Goal: Information Seeking & Learning: Learn about a topic

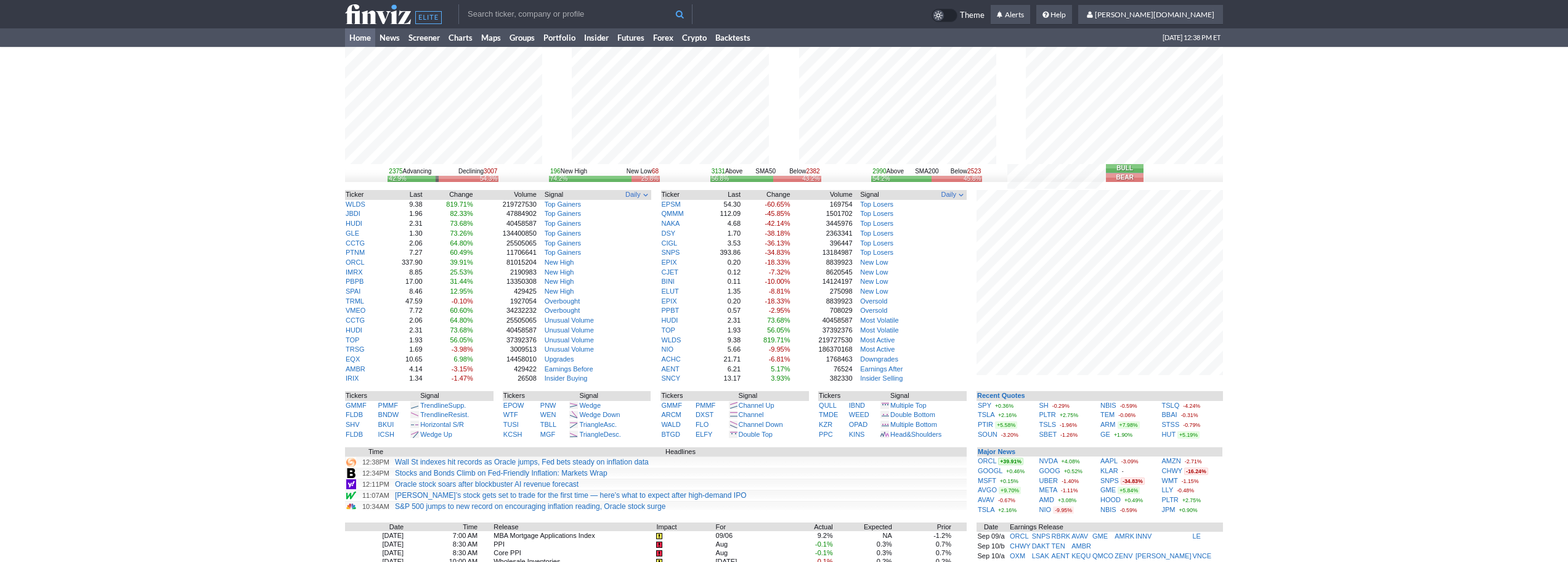
click at [569, 16] on input "text" at bounding box center [575, 14] width 234 height 20
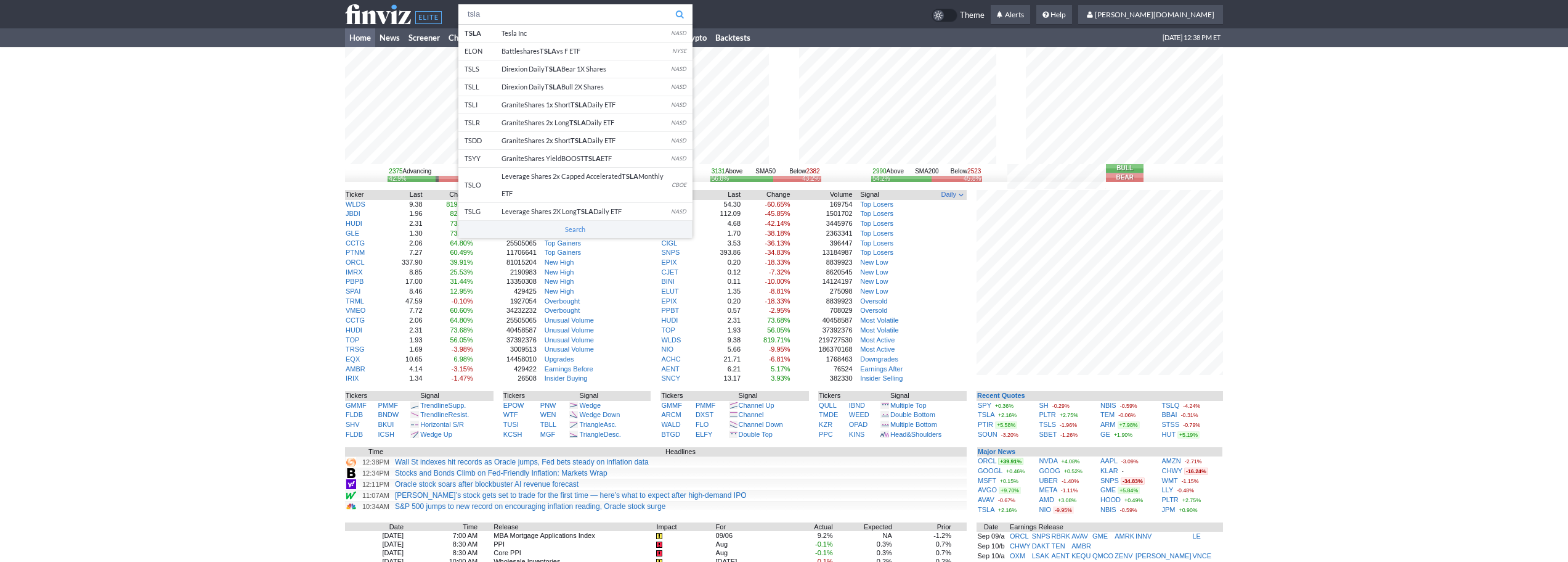
type input "tsla"
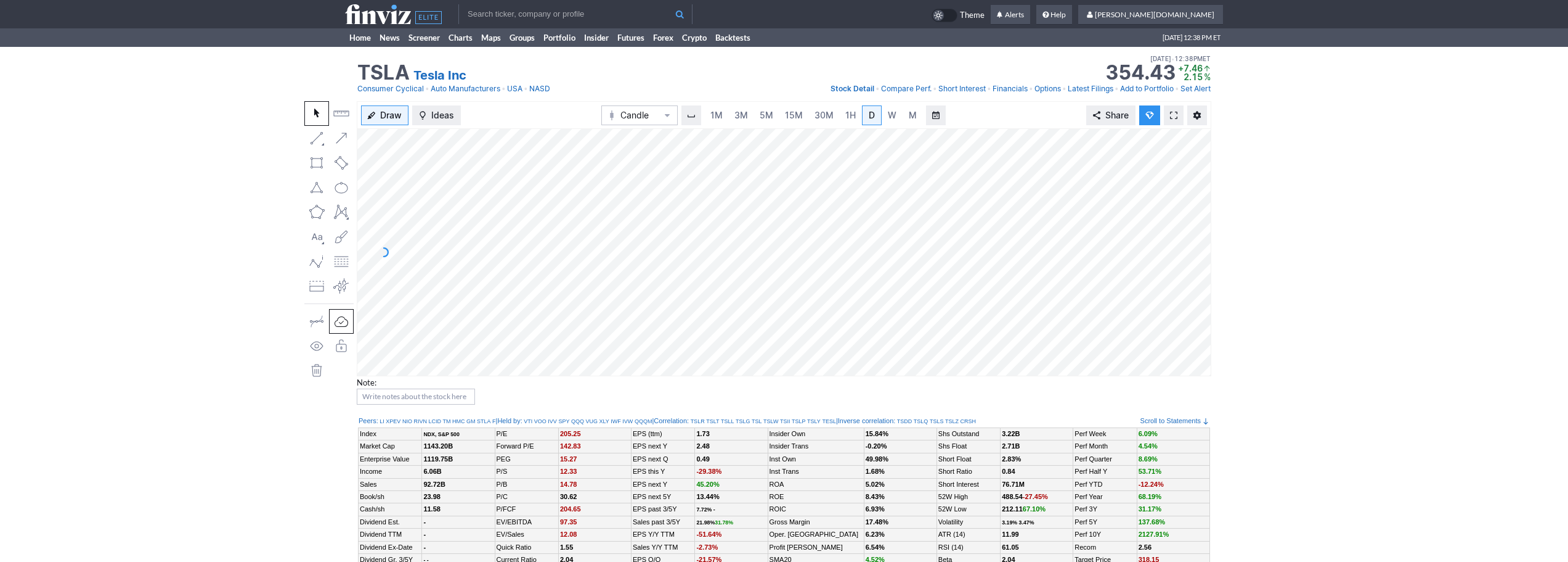
click at [518, 12] on input "text" at bounding box center [575, 14] width 234 height 20
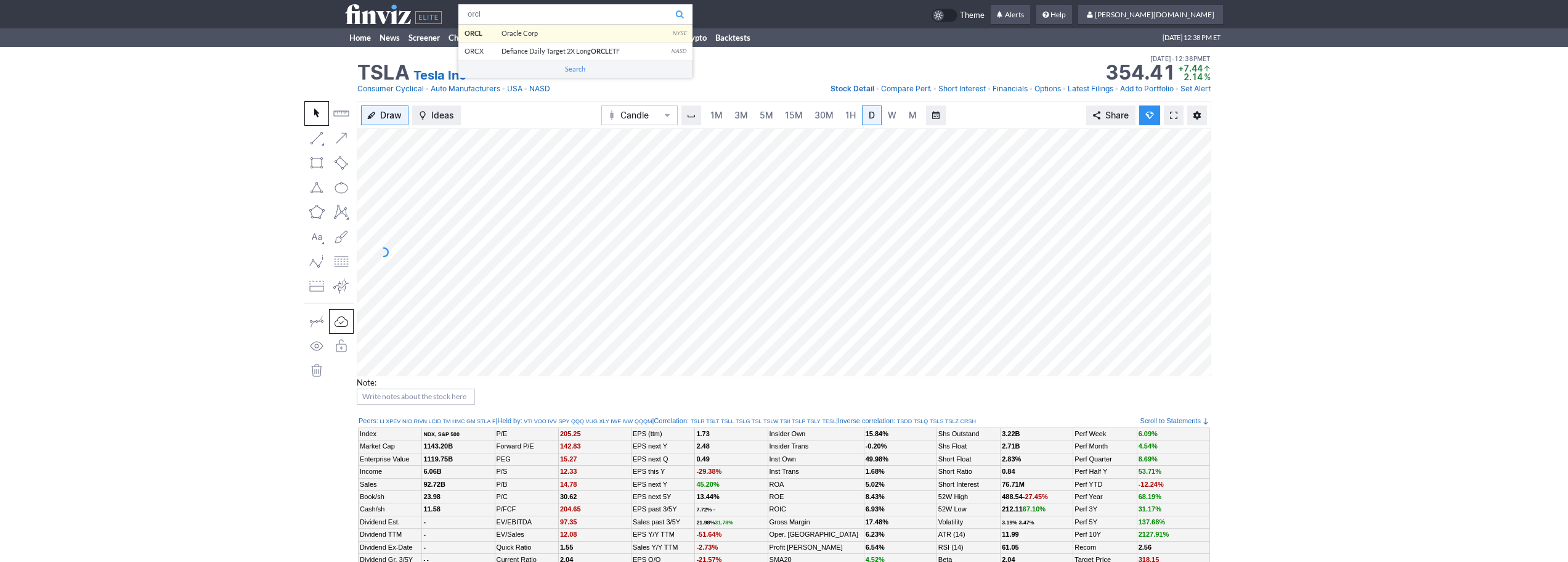
type input "orcl"
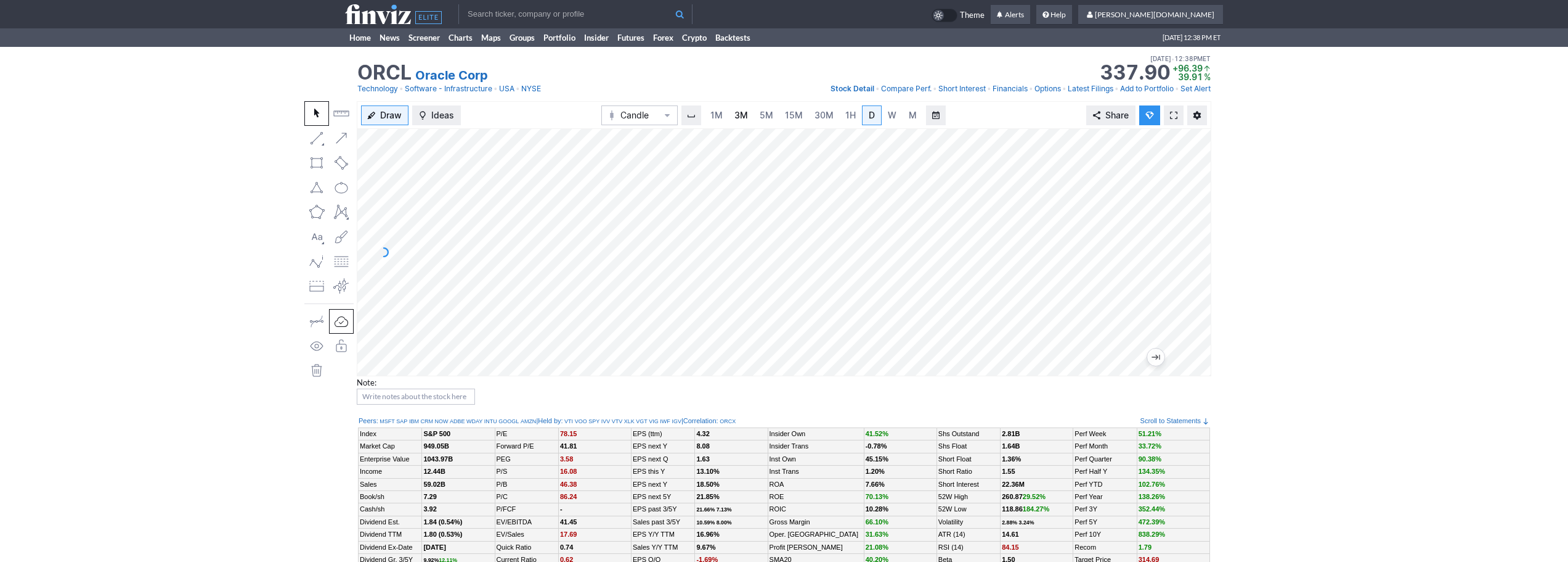
click at [740, 115] on span "3M" at bounding box center [741, 115] width 14 height 11
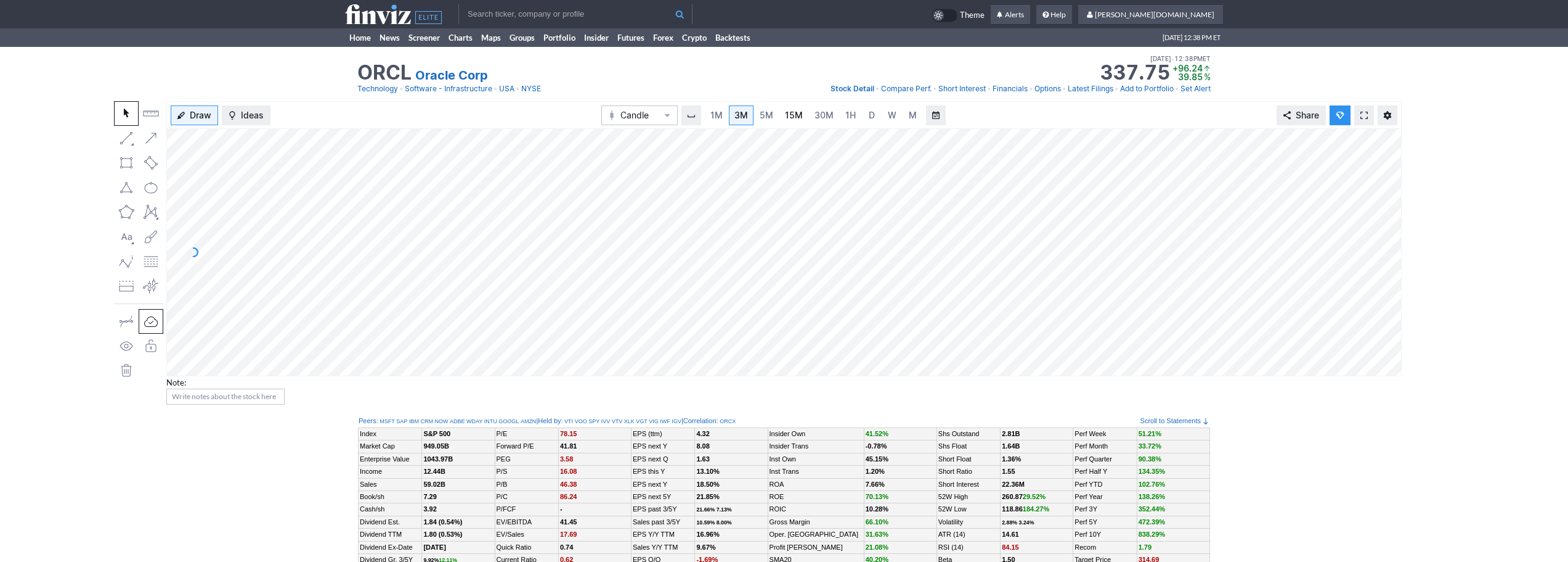
click at [787, 117] on span "15M" at bounding box center [794, 115] width 18 height 11
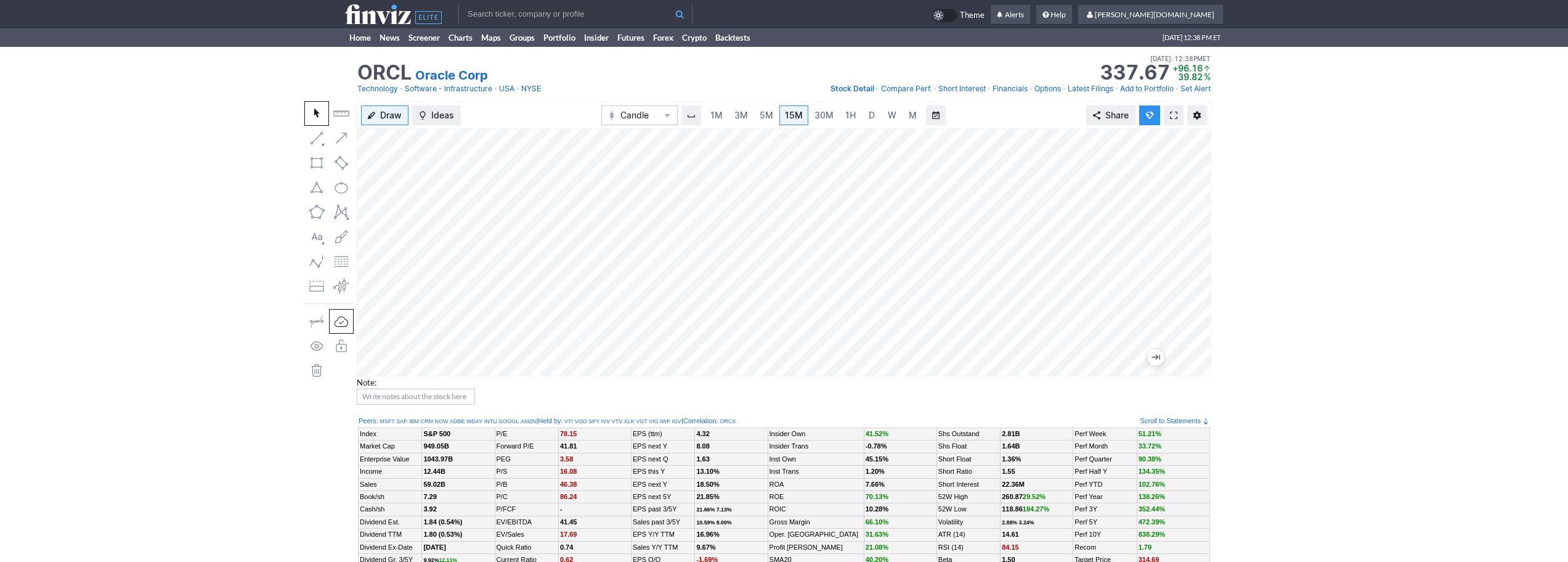
click at [550, 19] on input "text" at bounding box center [575, 14] width 234 height 20
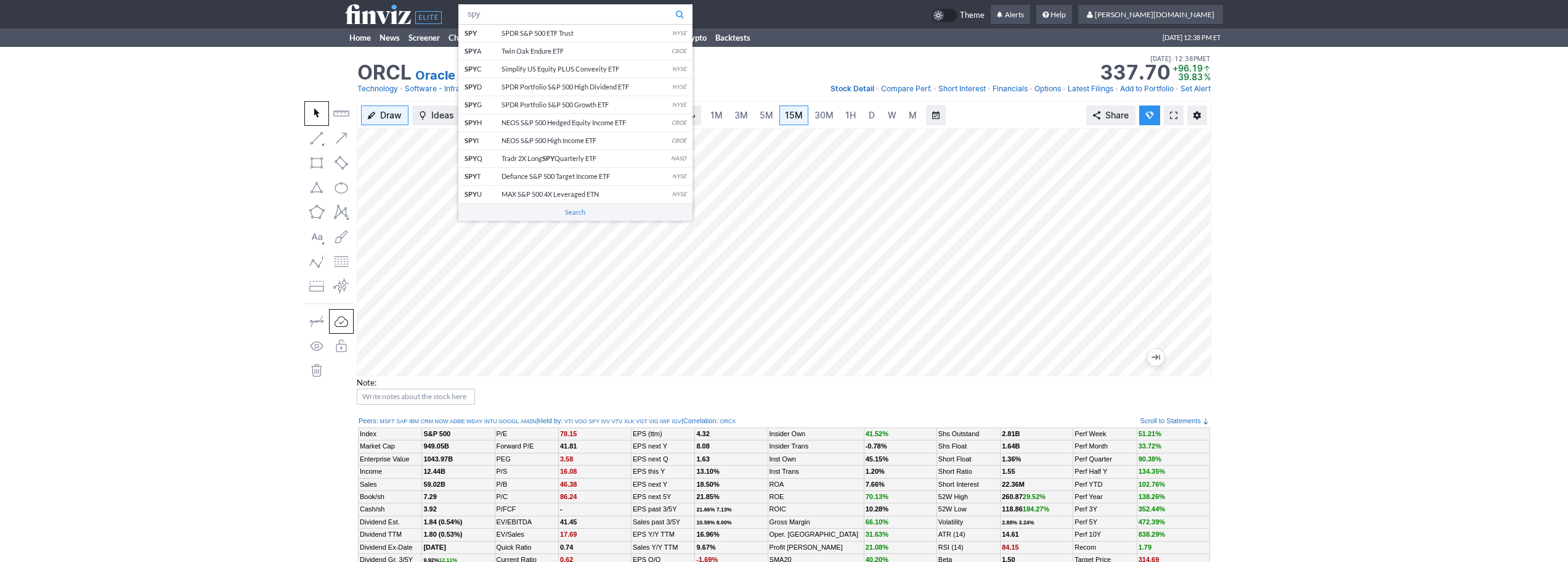
type input "spy"
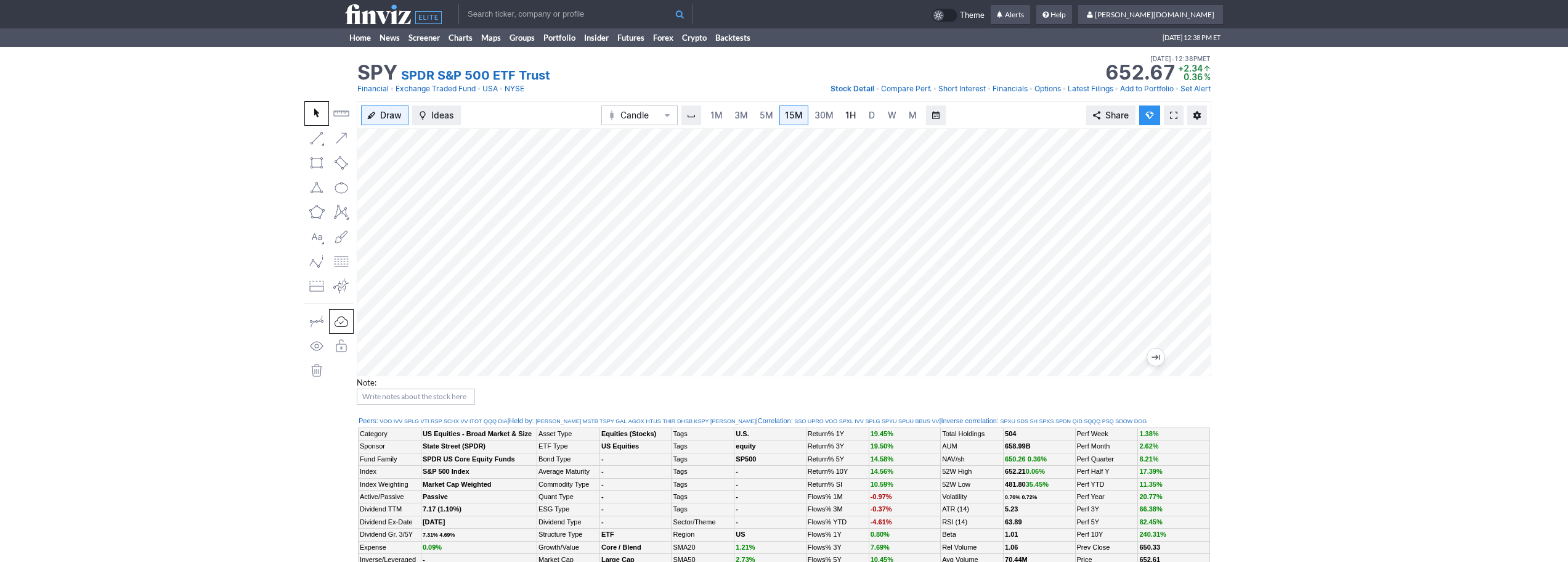
click at [854, 117] on span "1H" at bounding box center [850, 115] width 11 height 11
click at [737, 115] on span "3M" at bounding box center [741, 115] width 14 height 11
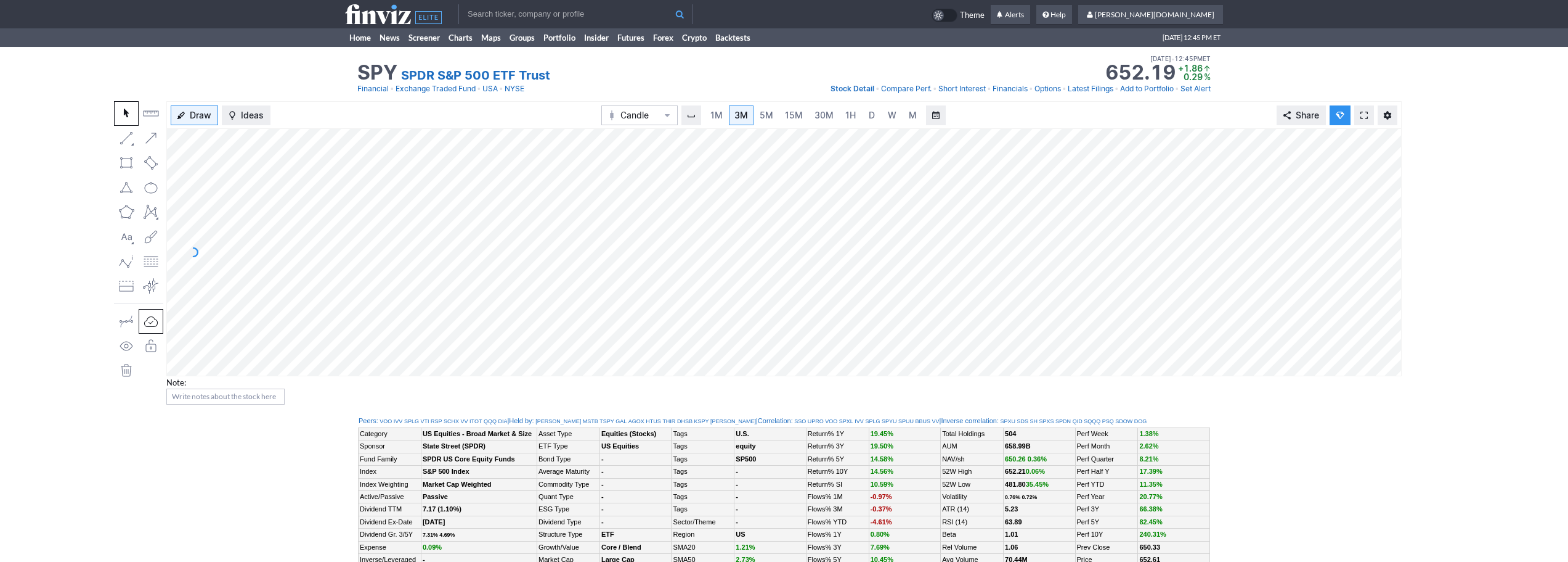
click at [478, 16] on input "text" at bounding box center [575, 14] width 234 height 20
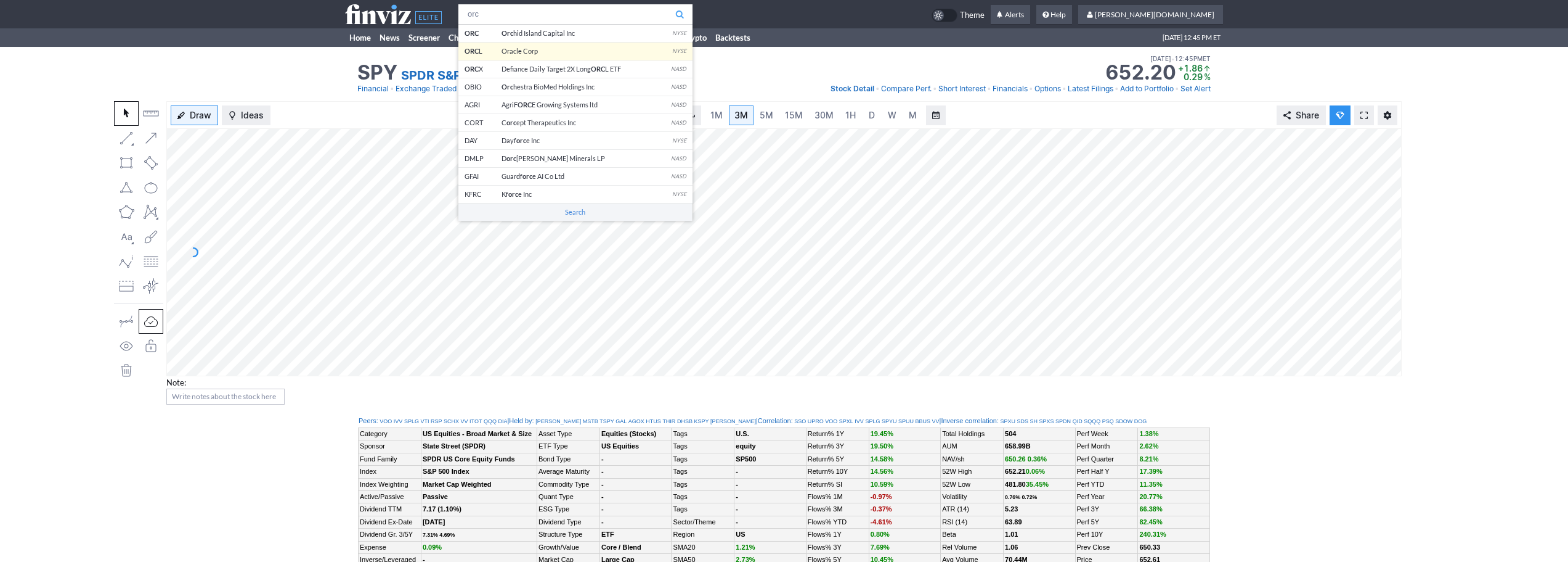
type input "orc"
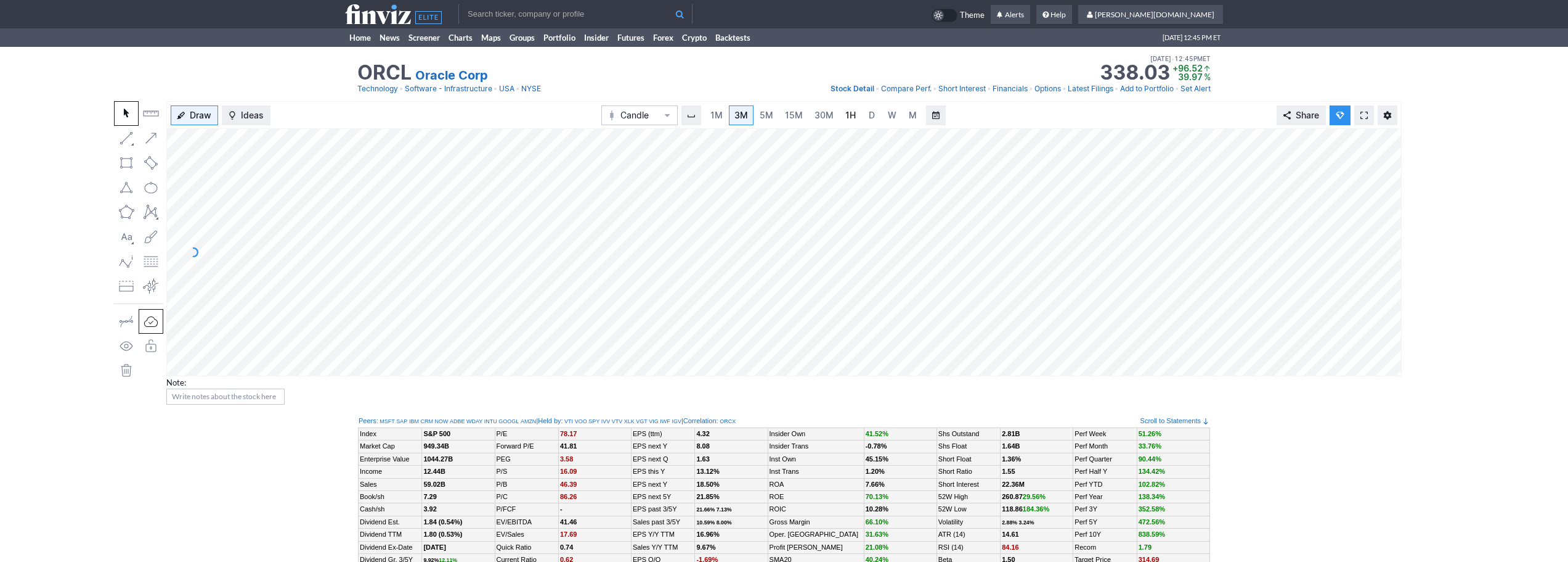
click at [848, 110] on span "1H" at bounding box center [850, 115] width 11 height 11
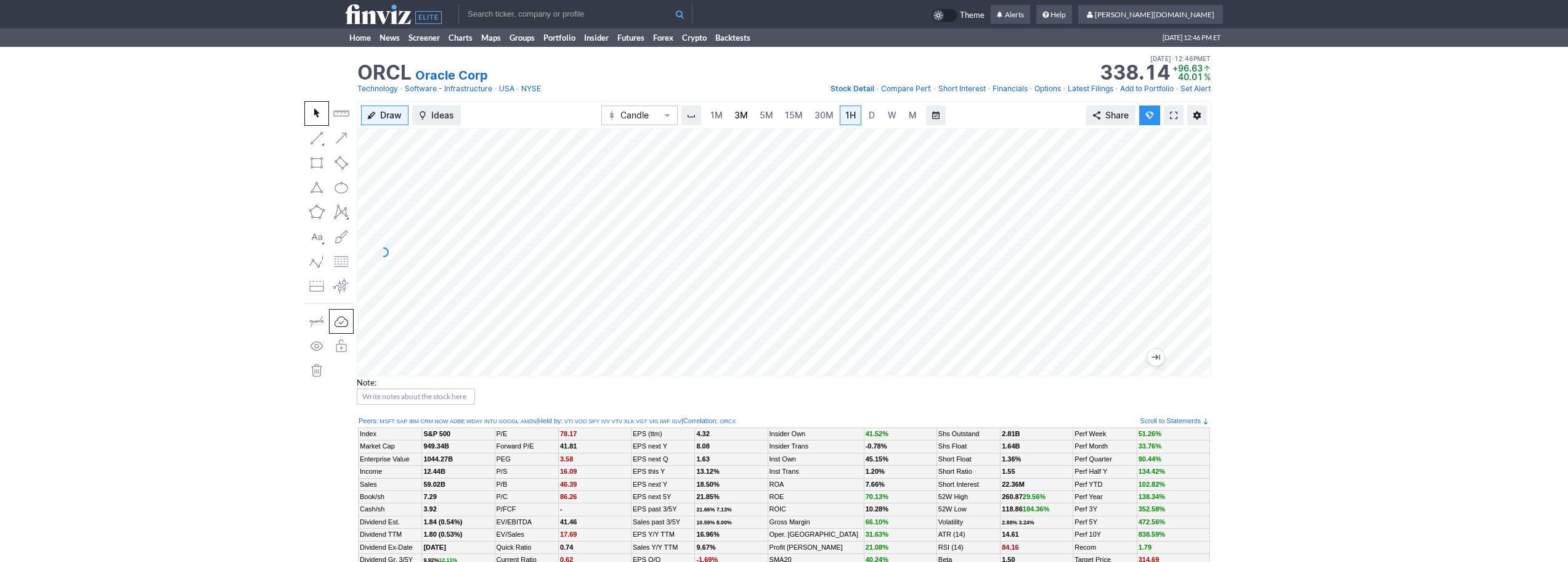
click at [747, 120] on span "3M" at bounding box center [741, 115] width 14 height 12
